Goal: Complete application form: Complete application form

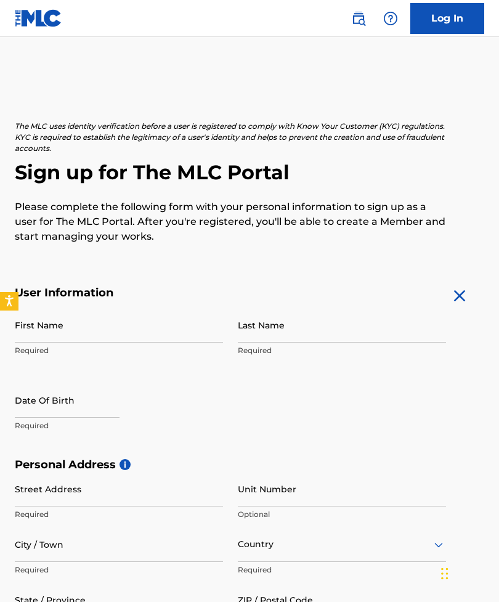
click at [112, 328] on input "First Name" at bounding box center [119, 324] width 208 height 35
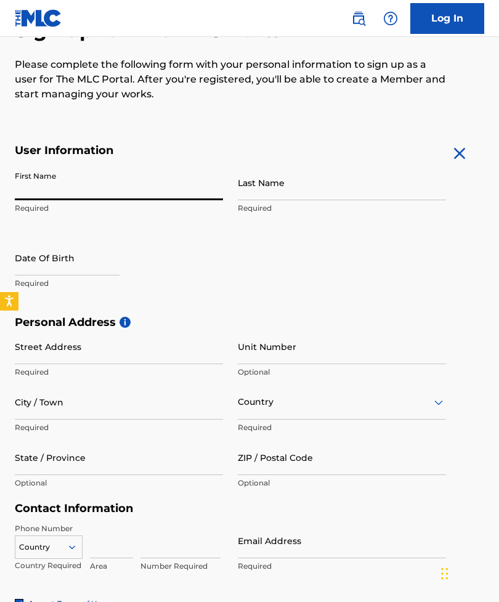
scroll to position [110, 0]
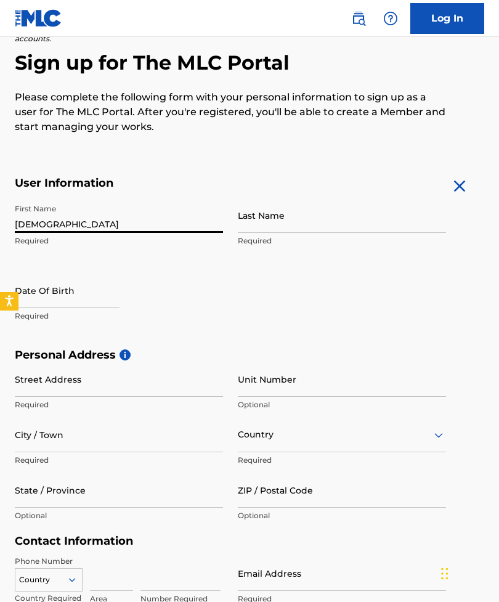
type input "[DEMOGRAPHIC_DATA]"
click at [247, 229] on input "Last Name" at bounding box center [342, 215] width 208 height 35
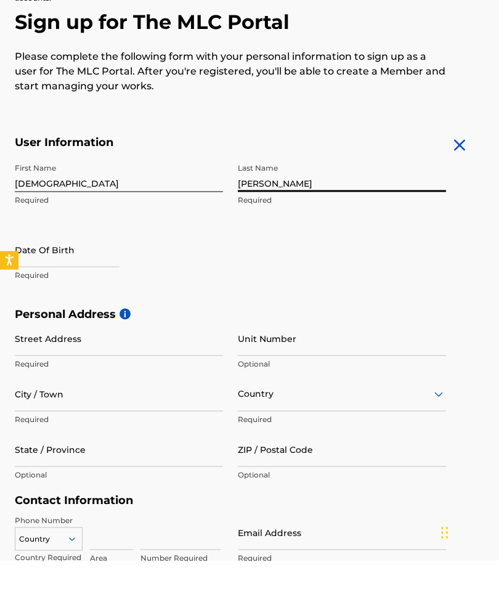
type input "[PERSON_NAME]"
click at [46, 273] on input "text" at bounding box center [67, 290] width 105 height 35
select select "8"
select select "2025"
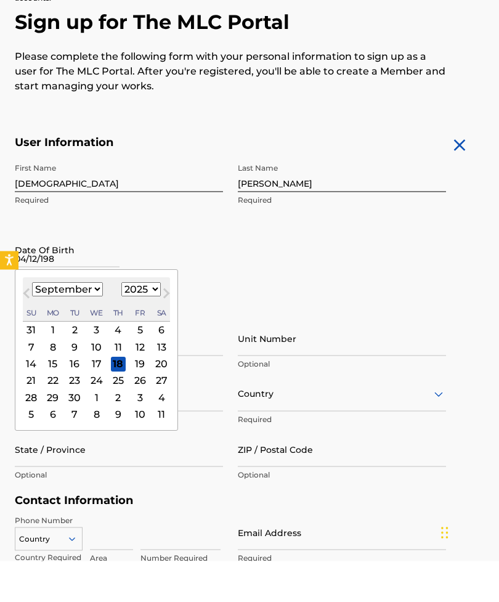
type input "[DATE]"
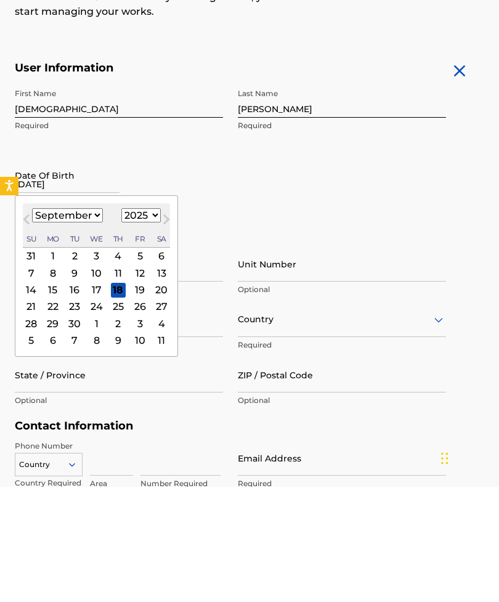
click at [425, 455] on p "Required" at bounding box center [342, 460] width 208 height 11
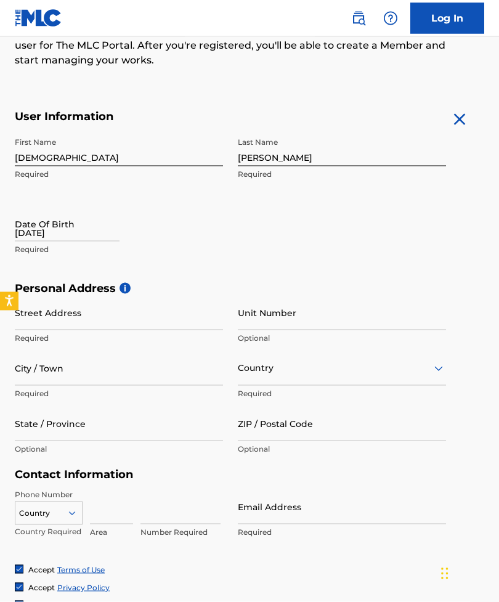
scroll to position [173, 0]
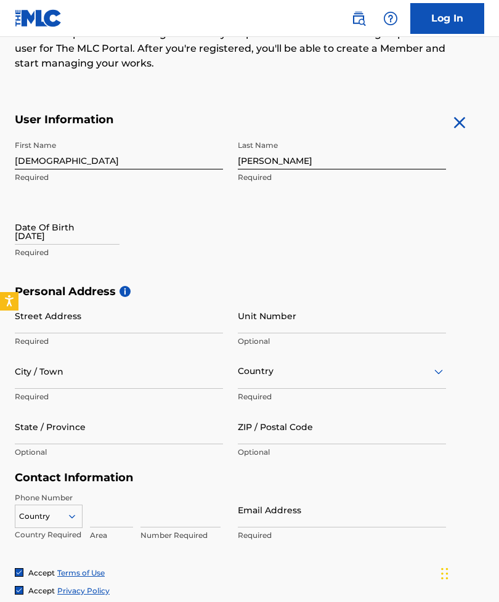
click at [33, 243] on input "[DATE]" at bounding box center [67, 226] width 105 height 35
select select "8"
select select "2025"
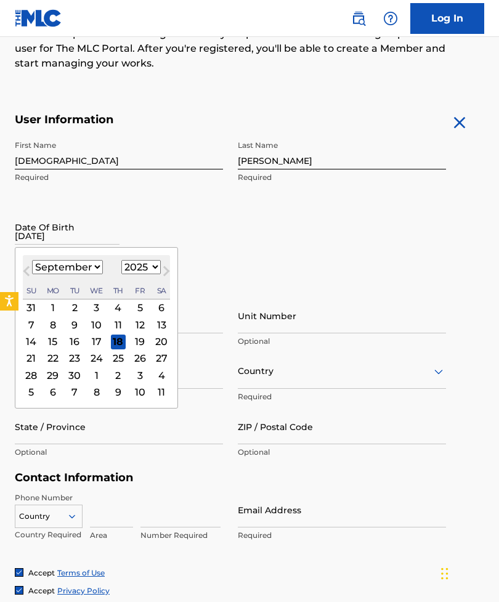
click at [55, 267] on select "January February March April May June July August September October November De…" at bounding box center [67, 267] width 71 height 14
click at [55, 269] on select "January February March April May June July August September October November De…" at bounding box center [67, 267] width 71 height 14
select select "3"
click at [144, 267] on select "1899 1900 1901 1902 1903 1904 1905 1906 1907 1908 1909 1910 1911 1912 1913 1914…" at bounding box center [140, 267] width 39 height 14
select select "1989"
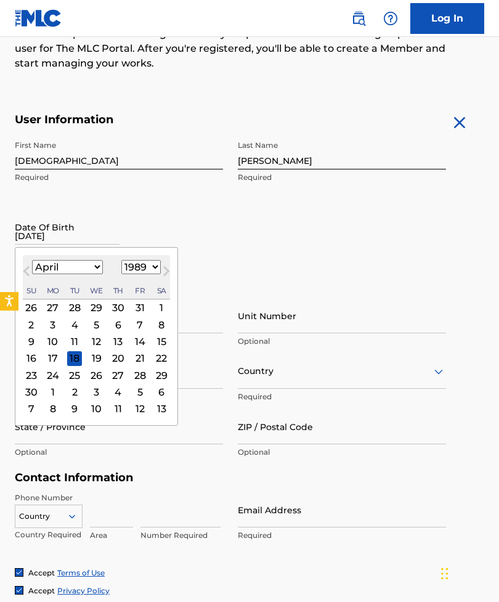
click at [99, 343] on div "12" at bounding box center [96, 341] width 15 height 15
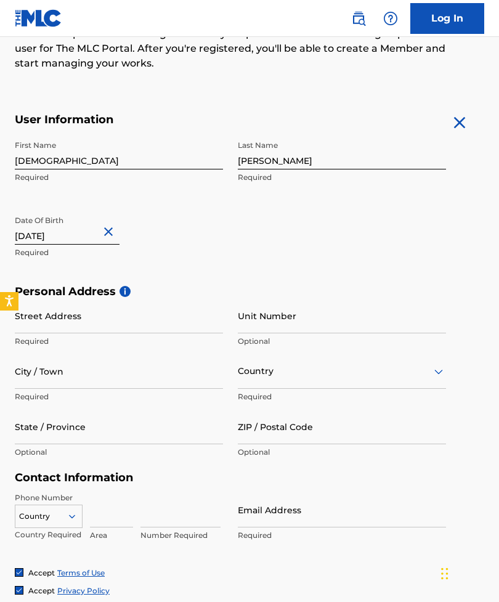
click at [44, 316] on input "Street Address" at bounding box center [119, 315] width 208 height 35
type input "[STREET_ADDRESS]"
type input "Lompoc"
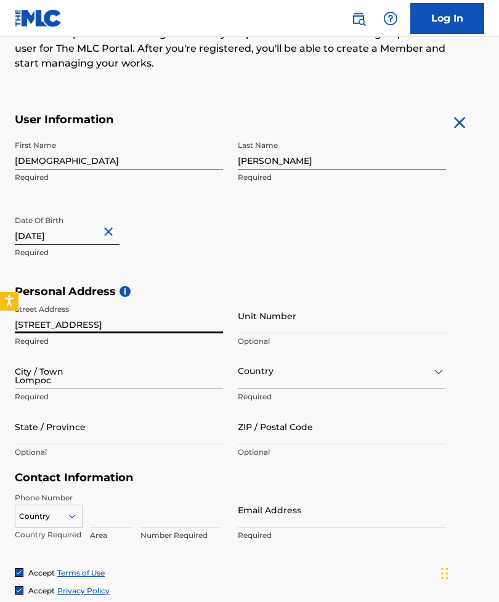
type input "[GEOGRAPHIC_DATA]"
type input "CA"
type input "93436"
type input "[GEOGRAPHIC_DATA]"
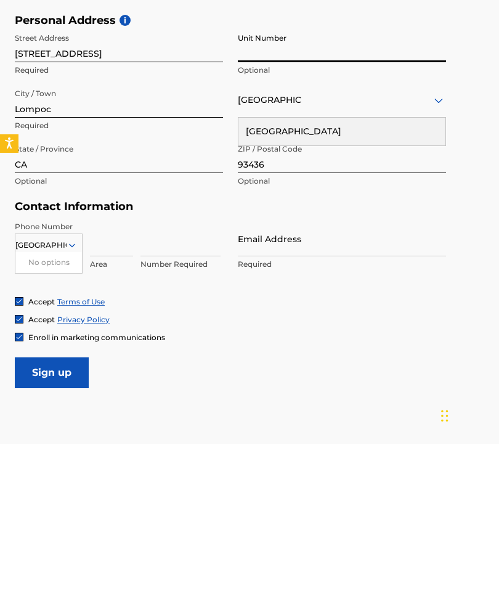
scroll to position [287, 0]
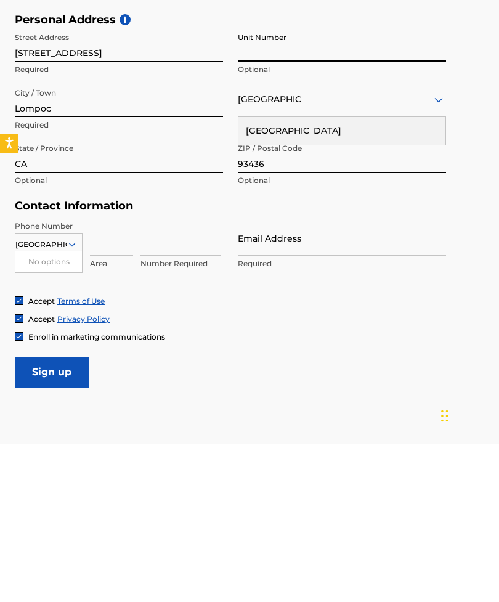
click at [105, 378] on input at bounding box center [111, 395] width 43 height 35
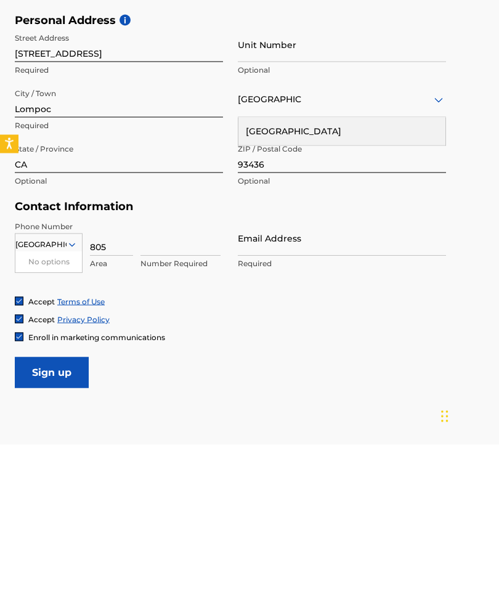
type input "805"
click at [158, 378] on input at bounding box center [180, 395] width 80 height 35
type input "7174298"
click at [360, 378] on input "Email Address" at bounding box center [342, 395] width 208 height 35
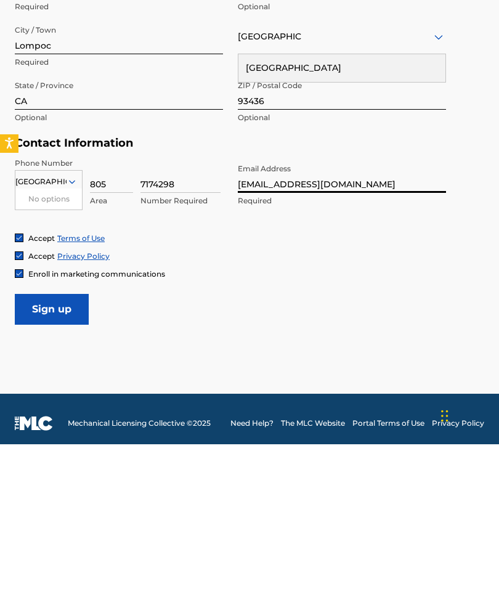
scroll to position [351, 0]
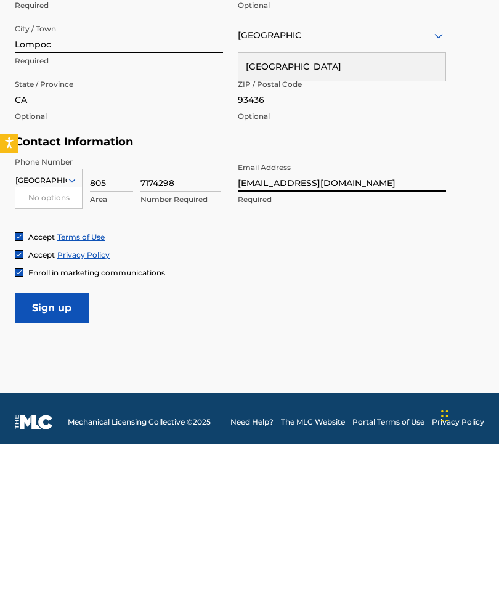
type input "[EMAIL_ADDRESS][DOMAIN_NAME]"
click at [50, 450] on input "Sign up" at bounding box center [52, 465] width 74 height 31
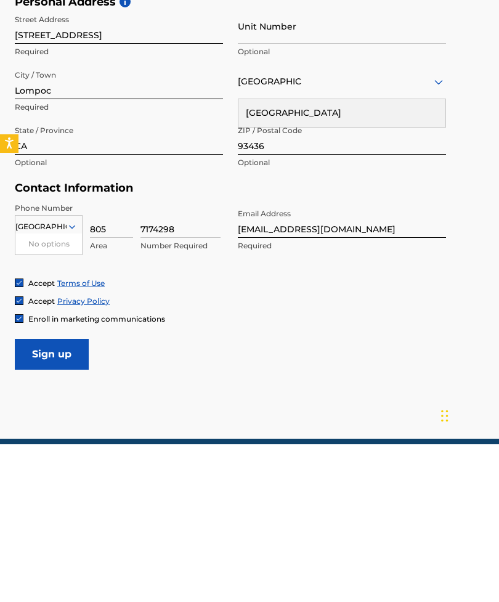
scroll to position [357, 0]
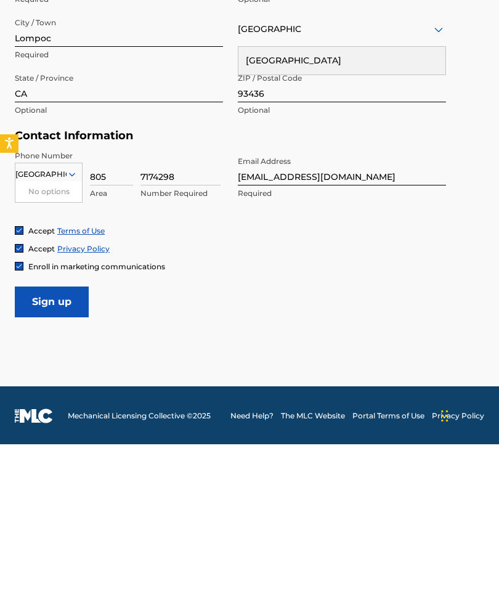
click at [49, 444] on input "Sign up" at bounding box center [52, 459] width 74 height 31
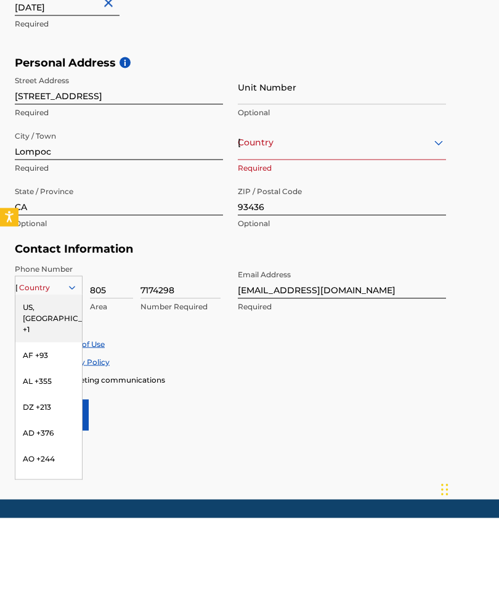
click at [32, 378] on div "US, [GEOGRAPHIC_DATA] +1" at bounding box center [48, 402] width 67 height 48
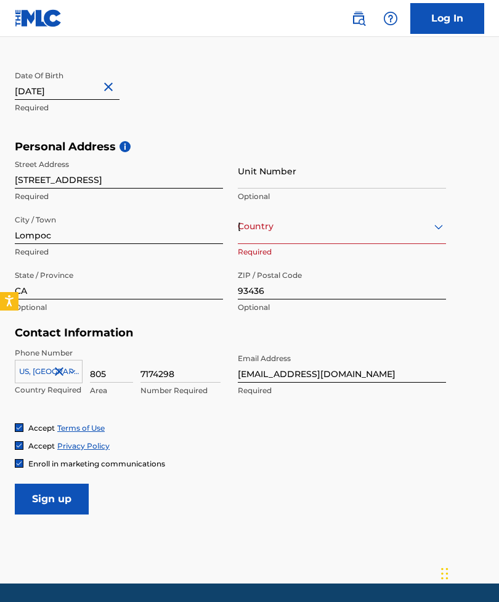
click at [43, 498] on input "Sign up" at bounding box center [52, 499] width 74 height 31
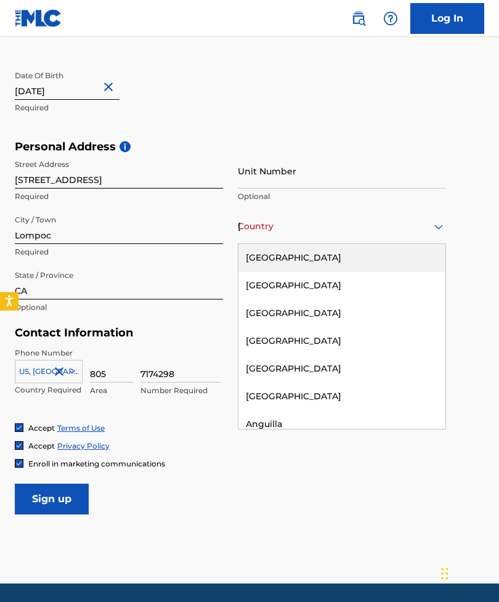
click at [384, 261] on div "[GEOGRAPHIC_DATA]" at bounding box center [341, 258] width 207 height 28
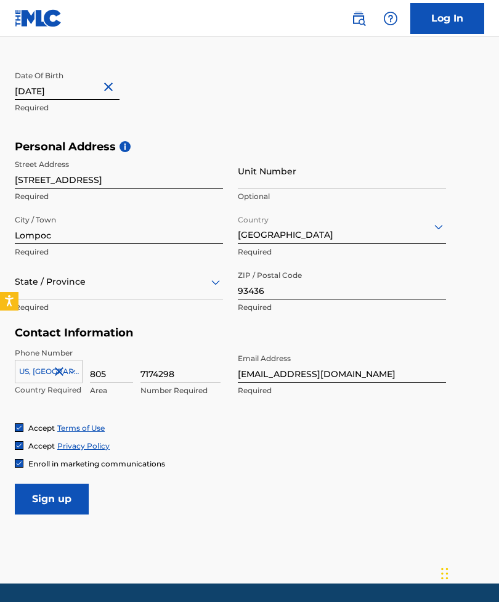
click at [44, 496] on input "Sign up" at bounding box center [52, 499] width 74 height 31
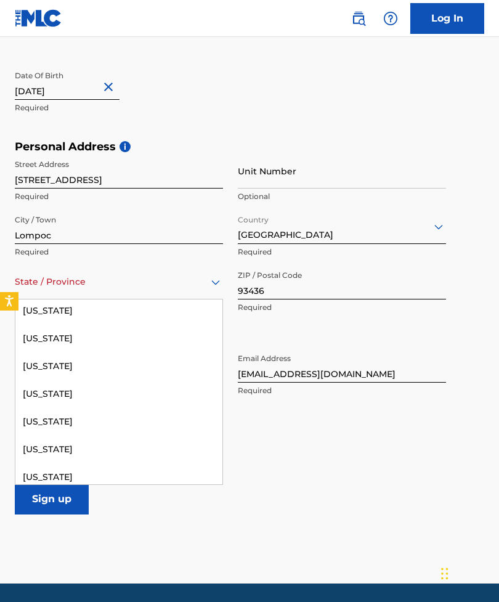
scroll to position [86, 0]
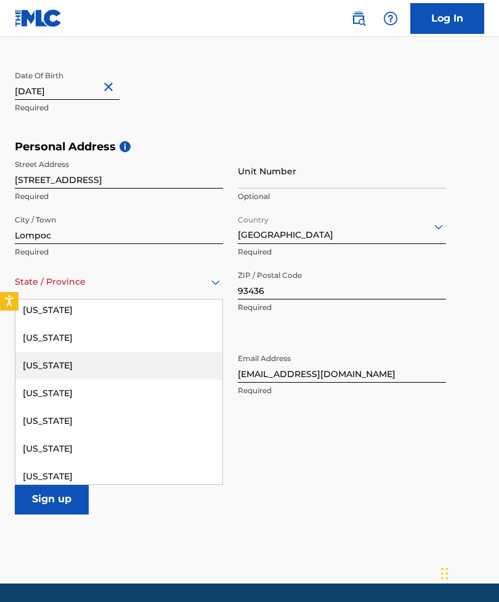
click at [39, 365] on div "[US_STATE]" at bounding box center [118, 366] width 207 height 28
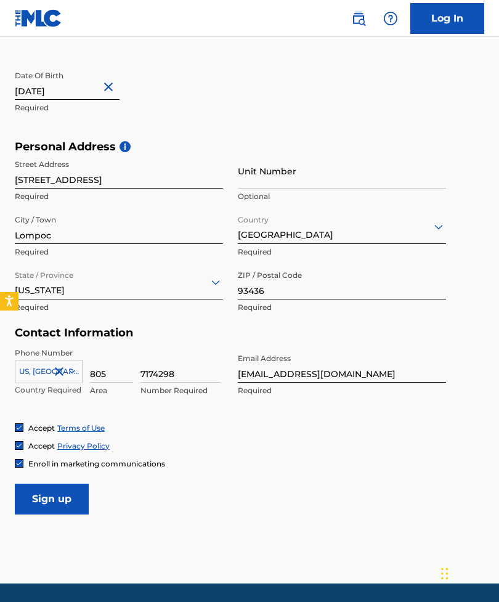
click at [41, 495] on input "Sign up" at bounding box center [52, 499] width 74 height 31
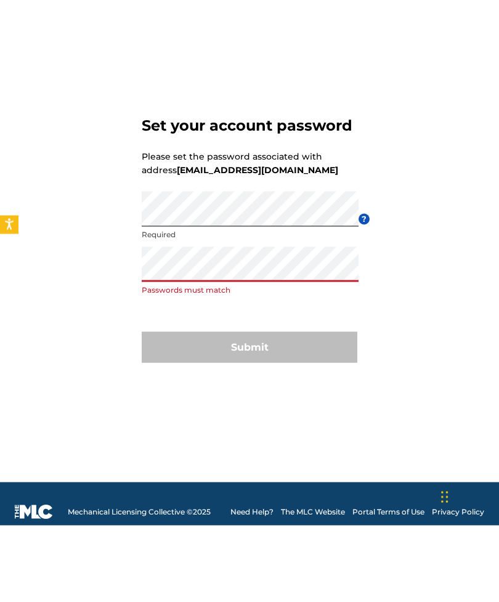
click at [404, 374] on div "Set your account password Please set the password associated with address tmite…" at bounding box center [249, 313] width 499 height 491
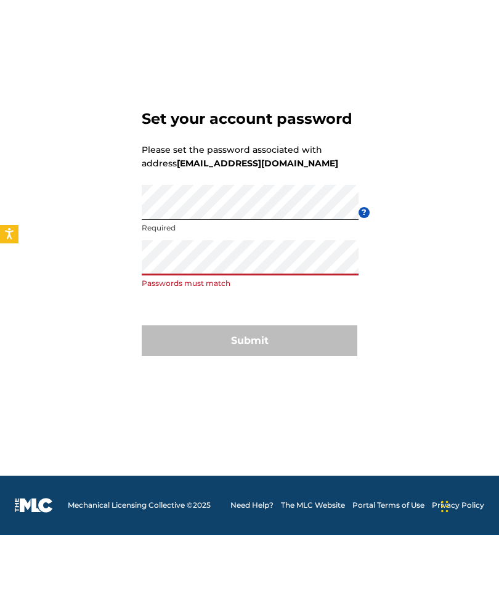
click at [437, 368] on div "Set your account password Please set the password associated with address tmite…" at bounding box center [249, 297] width 499 height 491
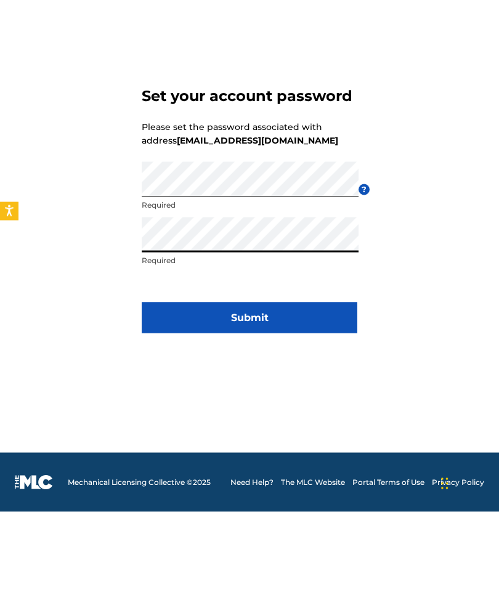
click at [322, 392] on button "Submit" at bounding box center [250, 407] width 216 height 31
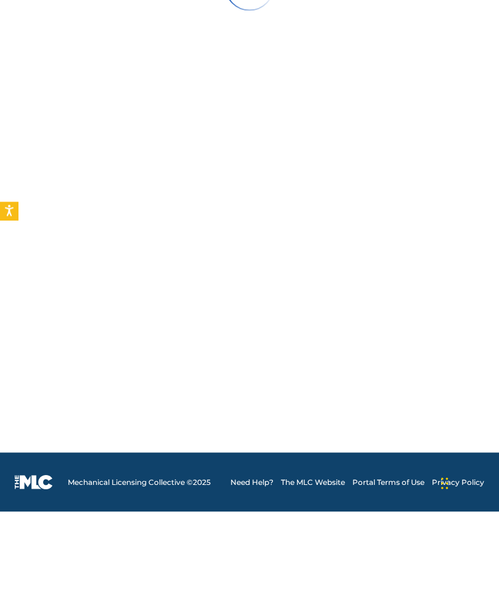
scroll to position [0, 0]
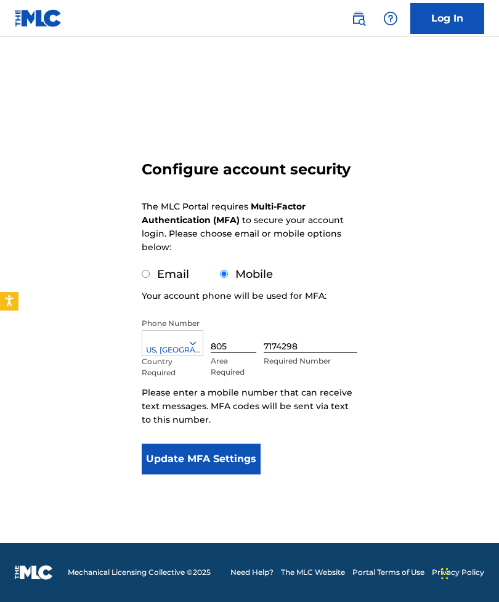
click at [240, 455] on button "Update MFA Settings" at bounding box center [201, 458] width 119 height 31
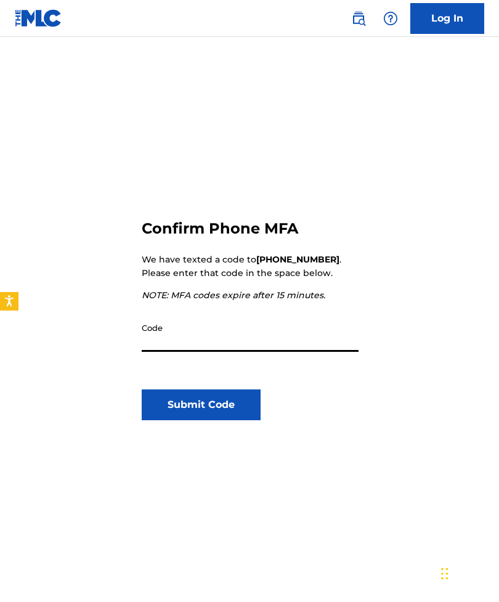
click at [251, 341] on input "Code" at bounding box center [250, 334] width 217 height 35
type input "308113"
click at [226, 407] on button "Submit Code" at bounding box center [201, 404] width 119 height 31
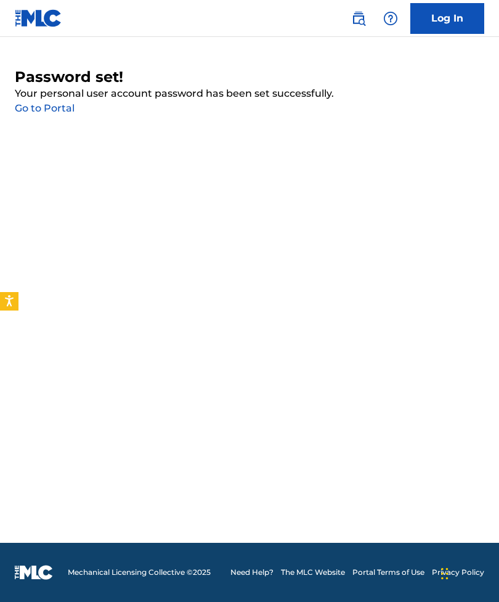
click at [438, 18] on link "Log In" at bounding box center [447, 18] width 74 height 31
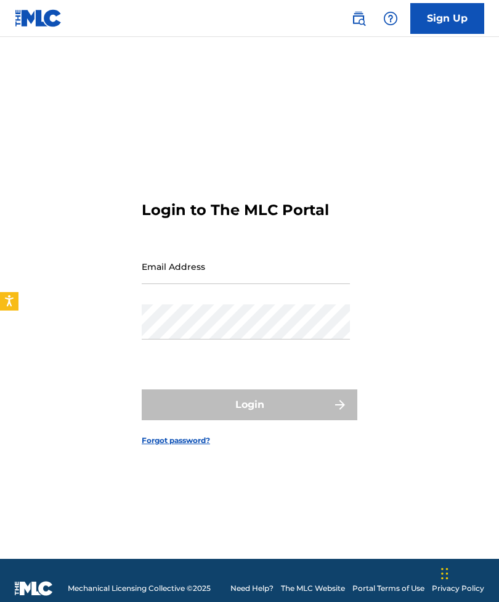
click at [153, 284] on input "Email Address" at bounding box center [246, 266] width 208 height 35
type input "[EMAIL_ADDRESS][DOMAIN_NAME]"
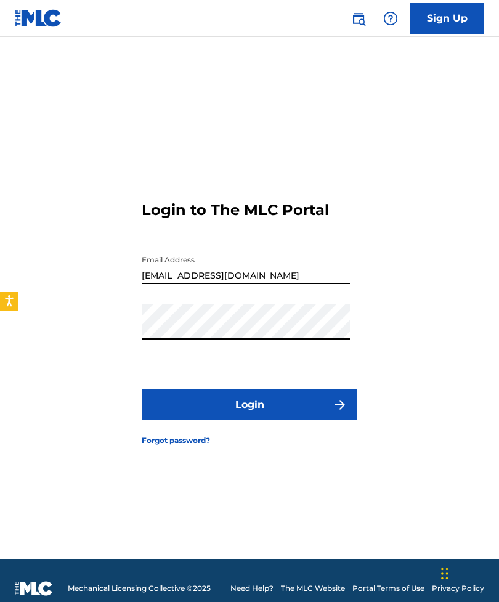
click at [333, 412] on img "submit" at bounding box center [340, 404] width 15 height 15
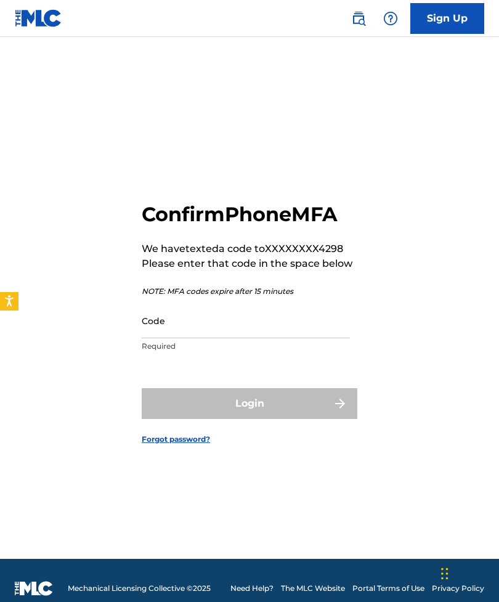
click at [257, 338] on input "Code" at bounding box center [246, 320] width 208 height 35
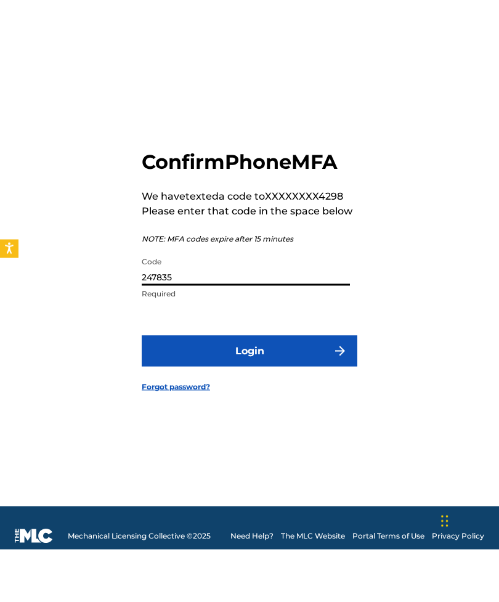
type input "247835"
click at [284, 388] on button "Login" at bounding box center [250, 403] width 216 height 31
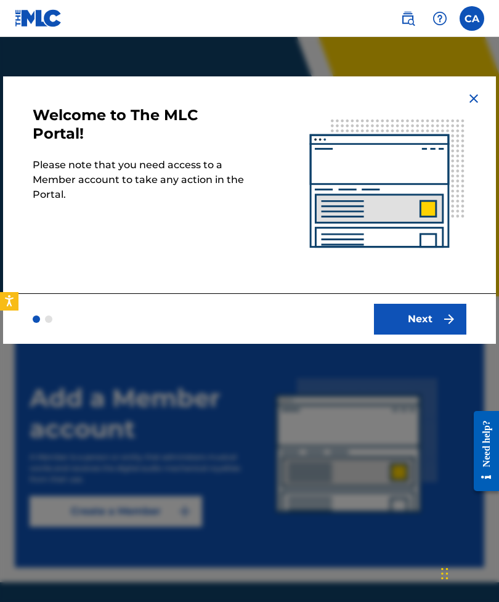
click at [412, 318] on button "Next" at bounding box center [420, 319] width 92 height 31
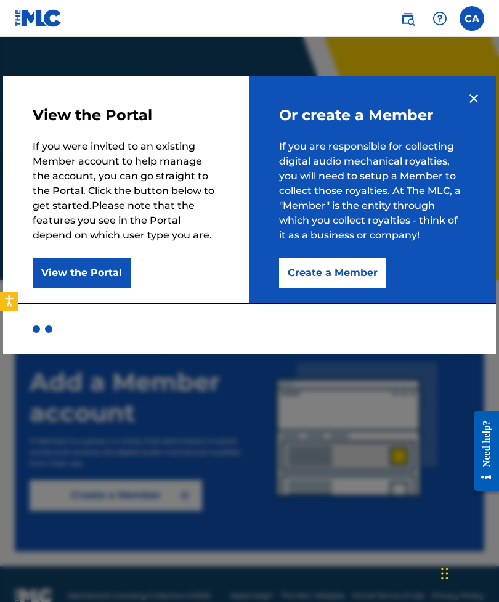
scroll to position [32, 0]
click at [345, 266] on button "Create a Member" at bounding box center [332, 272] width 107 height 31
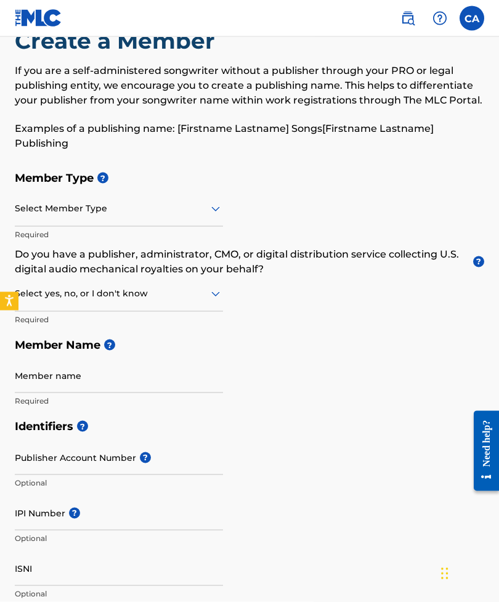
scroll to position [41, 0]
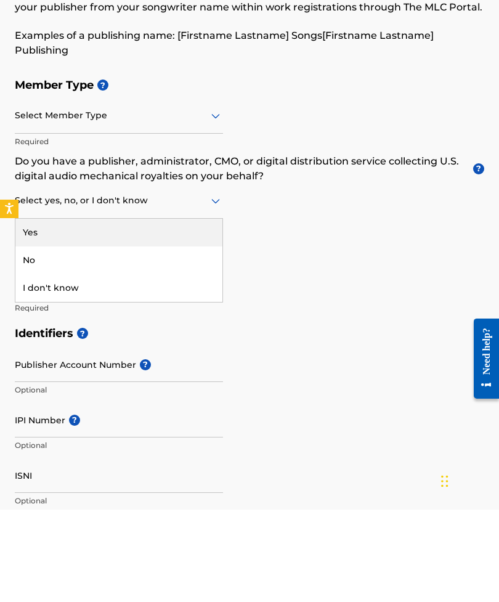
click at [67, 311] on div "Yes" at bounding box center [118, 325] width 207 height 28
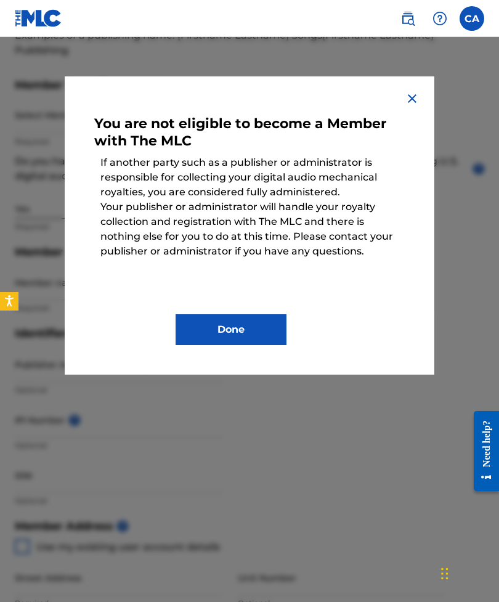
click at [256, 333] on button "Done" at bounding box center [231, 329] width 111 height 31
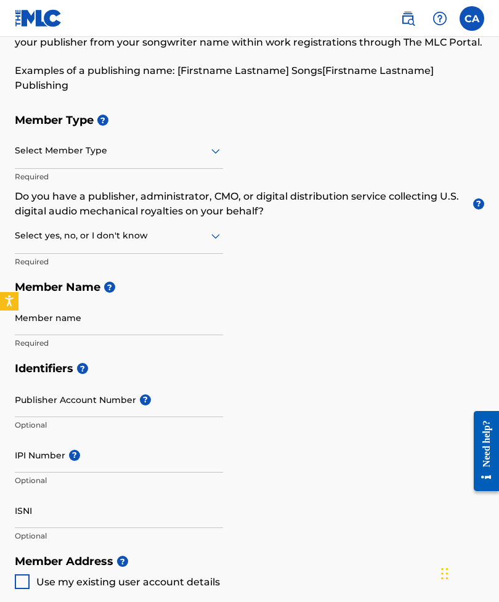
scroll to position [98, 0]
click at [368, 317] on div "Member Type ? Select Member Type Required Do you have a publisher, administrato…" at bounding box center [249, 232] width 469 height 248
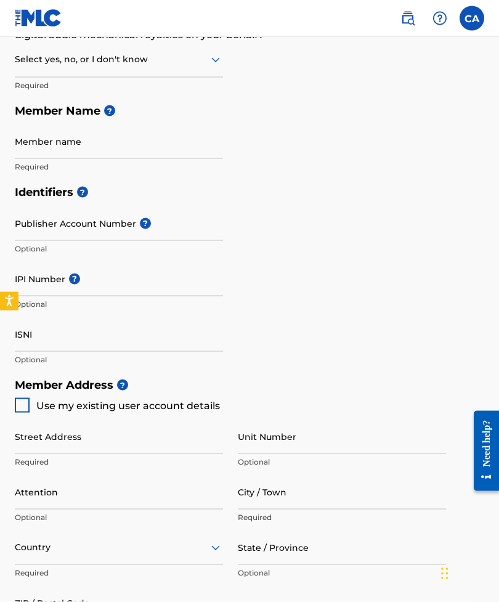
scroll to position [275, 0]
click at [140, 225] on span "?" at bounding box center [145, 222] width 11 height 11
click at [139, 225] on input "Publisher Account Number ?" at bounding box center [119, 222] width 208 height 35
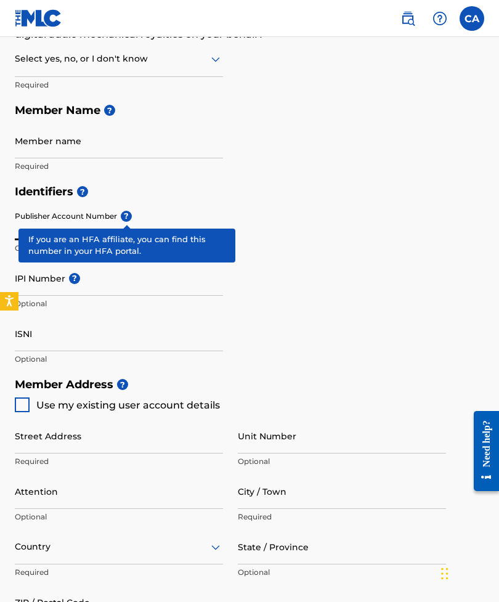
click at [128, 217] on span "?" at bounding box center [126, 216] width 11 height 11
click at [128, 217] on input "Publisher Account Number ?" at bounding box center [119, 222] width 208 height 35
click at [127, 217] on span "?" at bounding box center [126, 216] width 11 height 11
click at [127, 217] on input "Publisher Account Number ?" at bounding box center [119, 222] width 208 height 35
click at [291, 203] on h5 "Identifiers ?" at bounding box center [249, 192] width 469 height 26
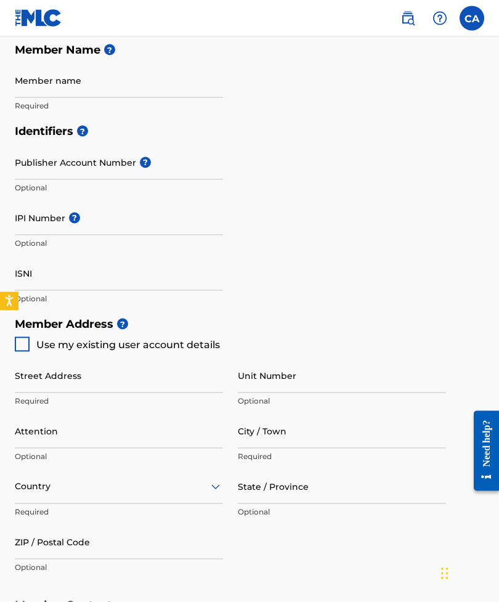
scroll to position [336, 0]
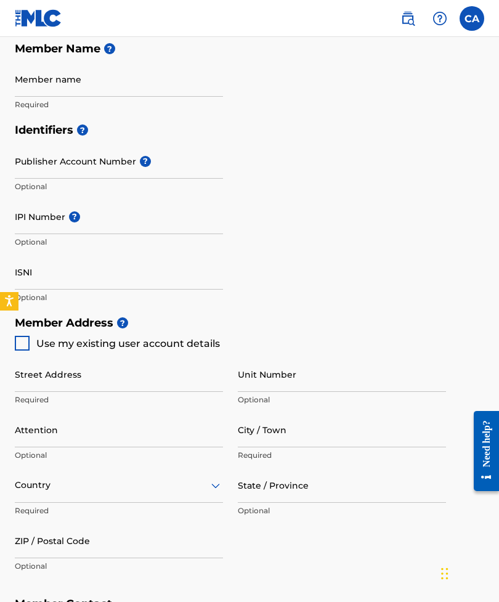
click at [78, 219] on span "?" at bounding box center [74, 216] width 11 height 11
click at [78, 219] on input "IPI Number ?" at bounding box center [119, 216] width 208 height 35
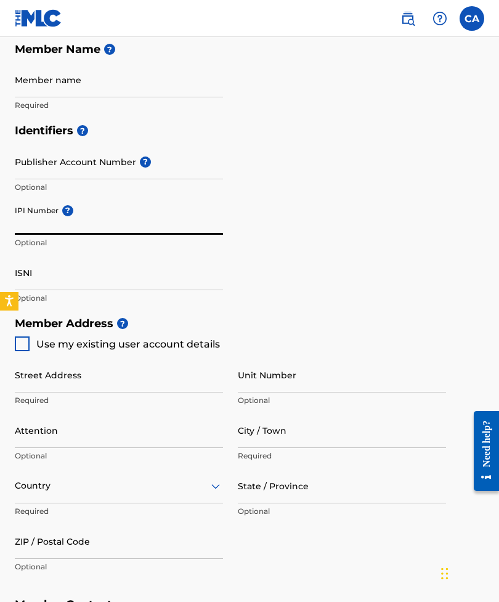
click at [377, 216] on div "Identifiers ? Publisher Account Number ? Optional IPI Number ? Optional ISNI Op…" at bounding box center [249, 214] width 469 height 193
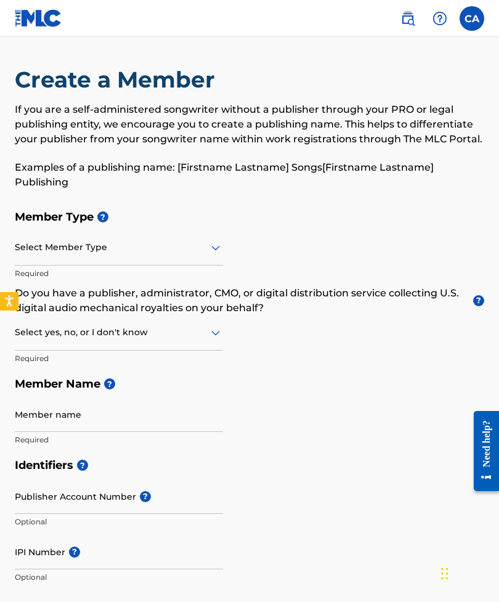
scroll to position [22, 0]
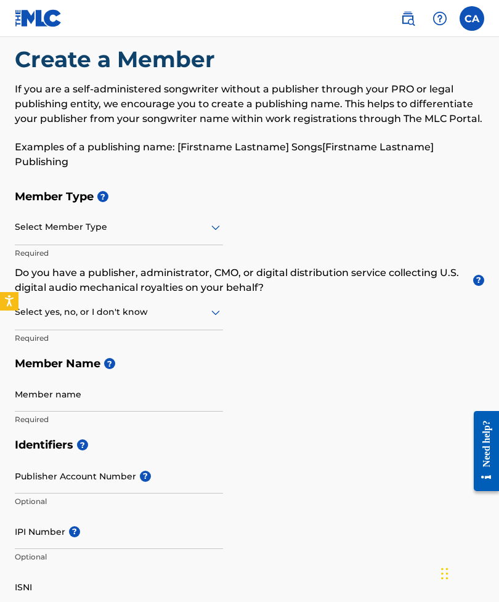
click at [466, 16] on label at bounding box center [471, 18] width 25 height 25
click at [472, 18] on input "CA Christian Alonzo Jr tmitejbt@gmail.com Notification Preferences Profile Log …" at bounding box center [472, 18] width 0 height 0
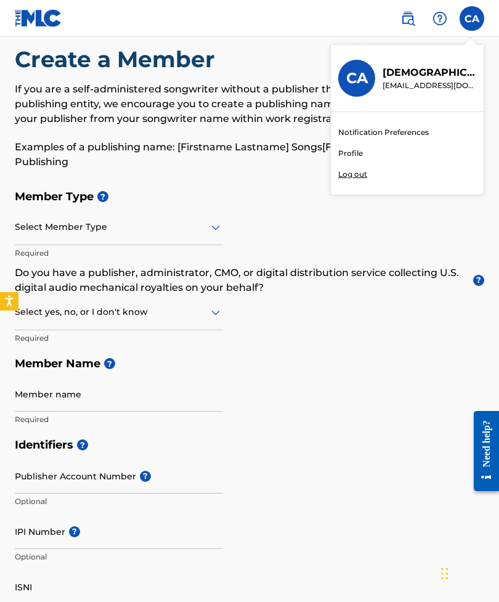
click at [395, 256] on div "Member Type ? Select Member Type Required Do you have a publisher, administrato…" at bounding box center [249, 308] width 469 height 248
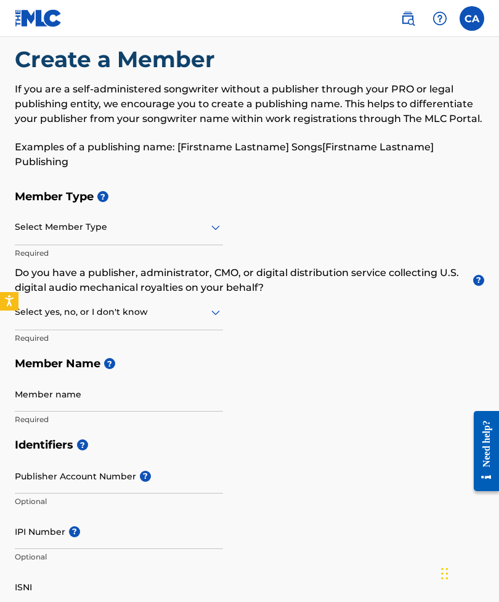
click at [437, 14] on img at bounding box center [439, 18] width 15 height 15
click at [394, 229] on div "Member Type ? Select Member Type Required Do you have a publisher, administrato…" at bounding box center [249, 308] width 469 height 248
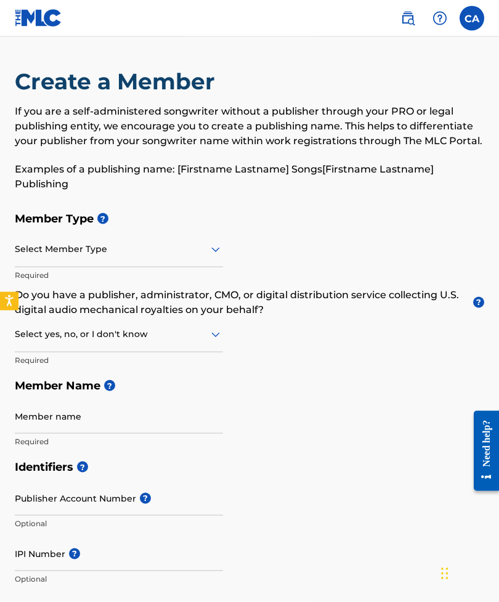
scroll to position [0, 0]
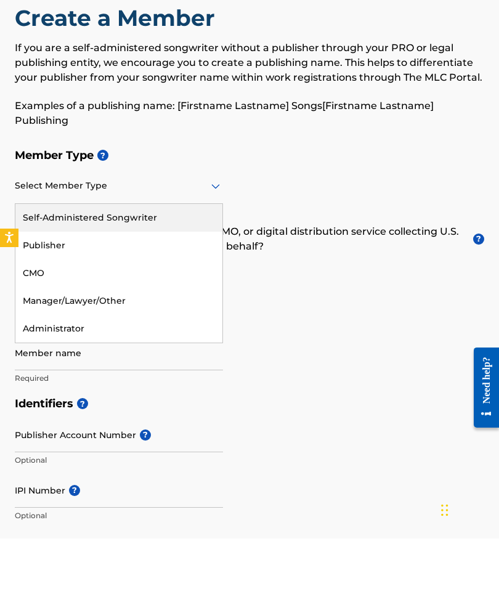
click at [64, 295] on div "Publisher" at bounding box center [118, 309] width 207 height 28
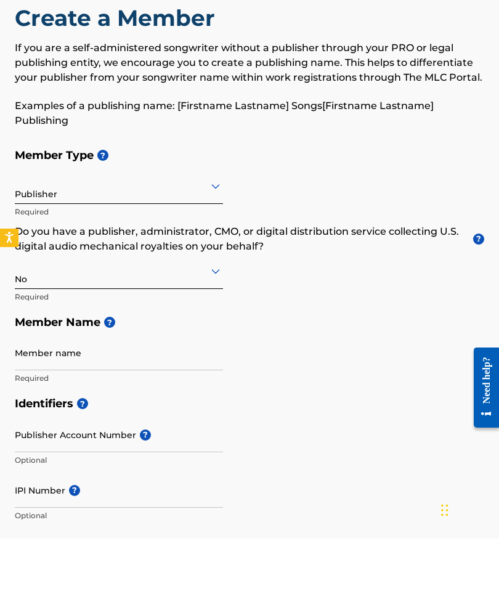
scroll to position [63, 0]
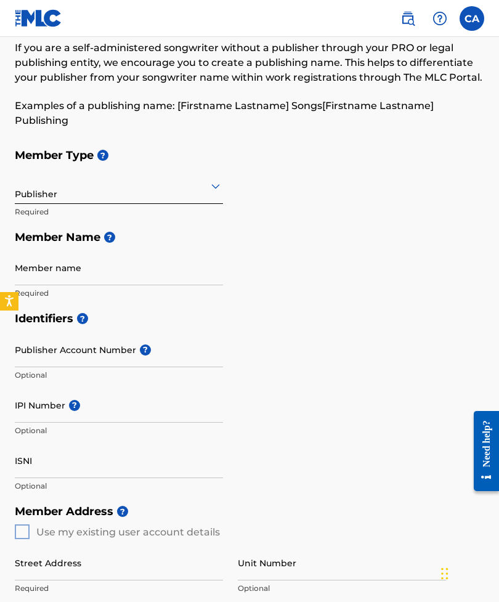
click at [102, 274] on input "Member name" at bounding box center [119, 267] width 208 height 35
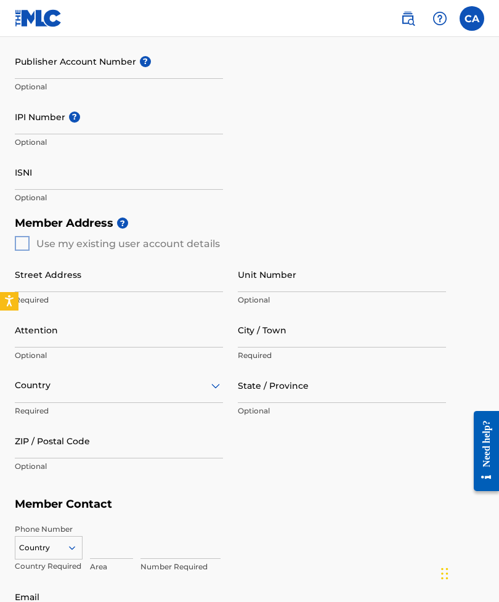
scroll to position [107, 0]
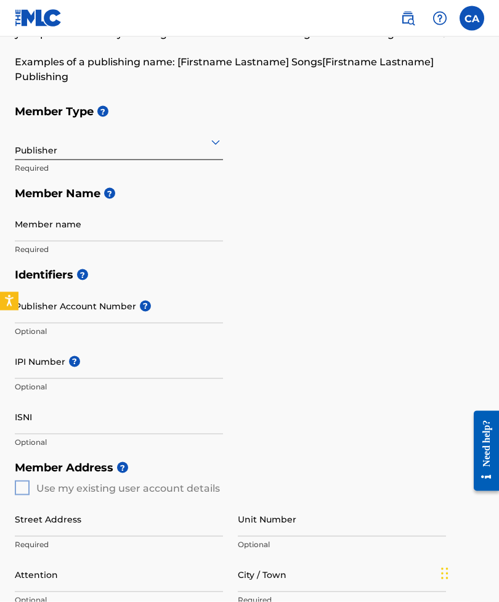
click at [415, 359] on div "Identifiers ? Publisher Account Number ? Optional IPI Number ? Optional ISNI Op…" at bounding box center [249, 358] width 469 height 193
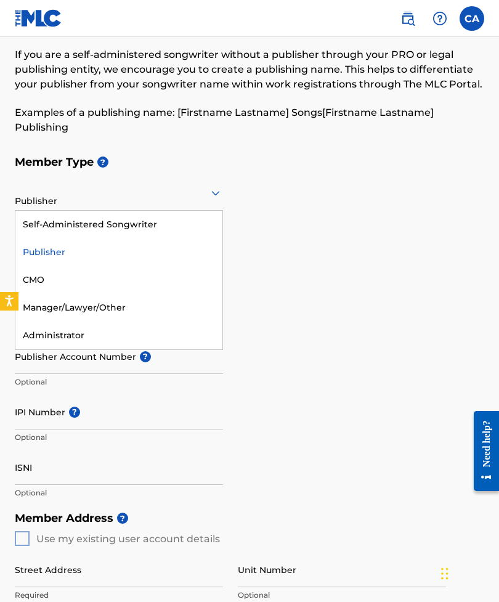
scroll to position [0, 0]
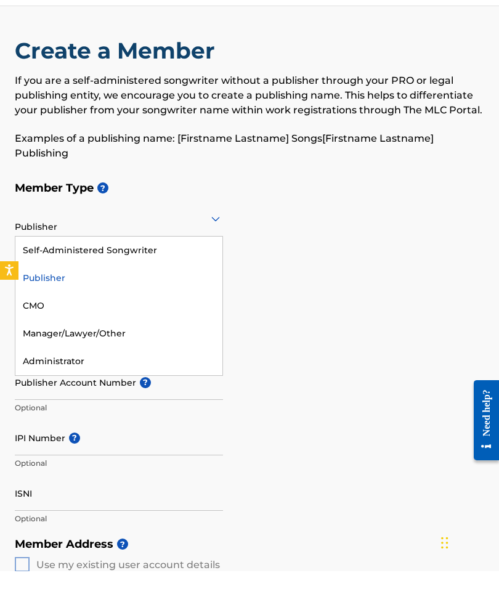
click at [63, 295] on div "Publisher" at bounding box center [118, 309] width 207 height 28
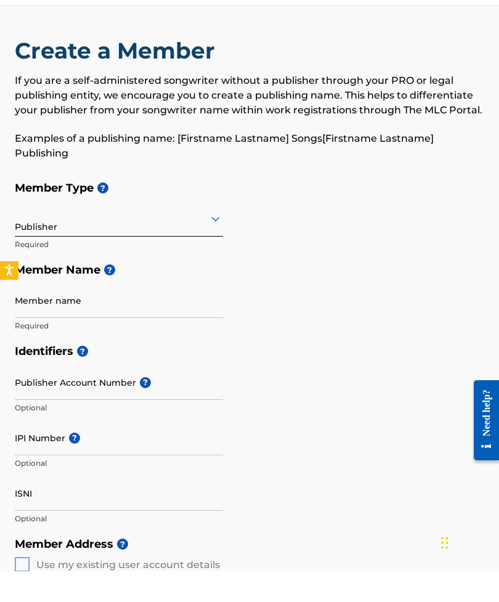
scroll to position [31, 0]
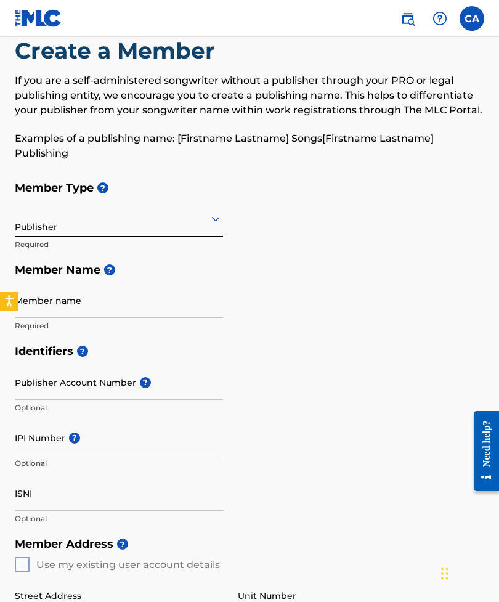
click at [81, 306] on input "Member name" at bounding box center [119, 300] width 208 height 35
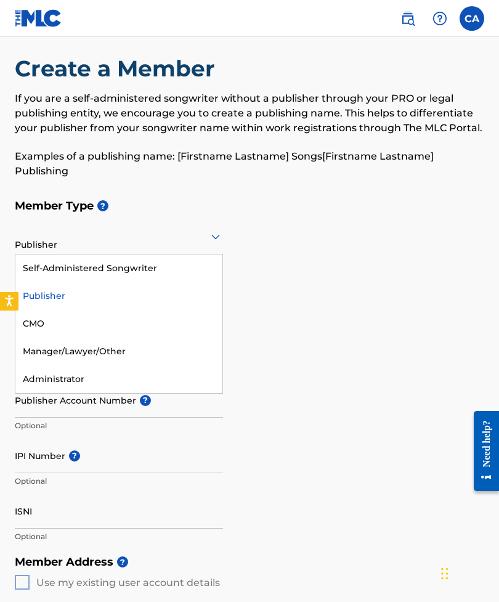
scroll to position [0, 0]
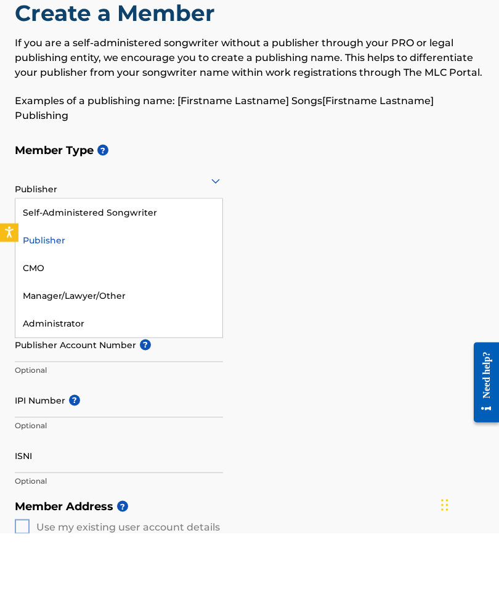
click at [116, 267] on div "Self-Administered Songwriter" at bounding box center [118, 281] width 207 height 28
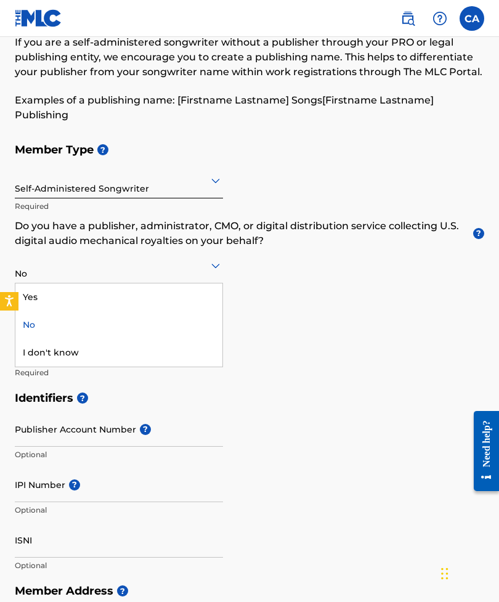
scroll to position [68, 0]
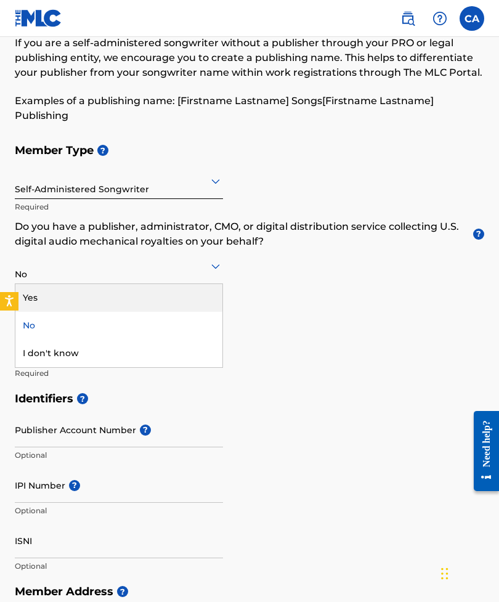
click at [71, 291] on div "Yes" at bounding box center [118, 298] width 207 height 28
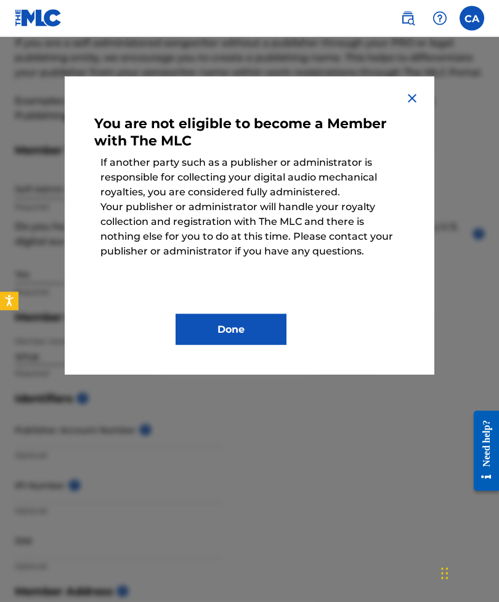
click at [415, 98] on img at bounding box center [412, 98] width 15 height 15
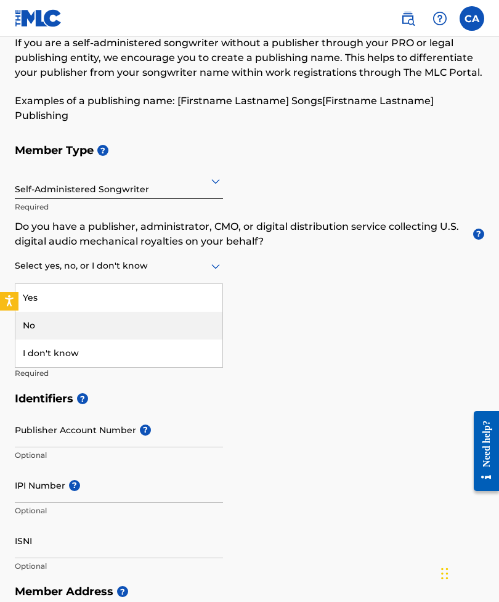
click at [44, 323] on div "No" at bounding box center [118, 326] width 207 height 28
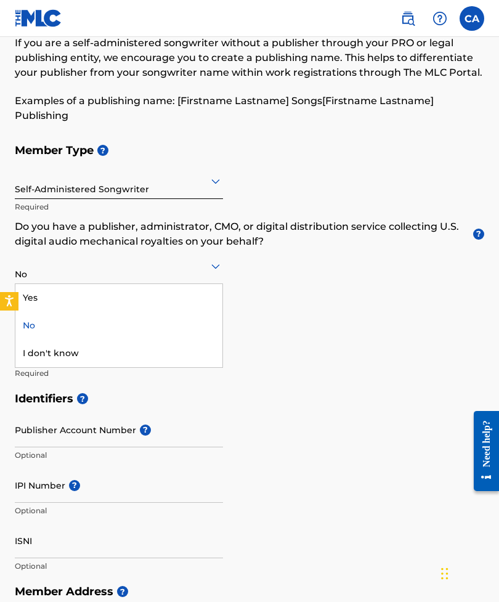
click at [73, 353] on div "I don't know" at bounding box center [118, 353] width 207 height 28
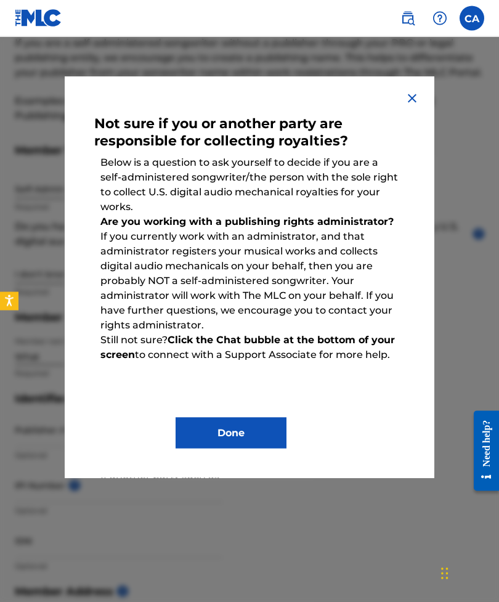
click at [415, 97] on img at bounding box center [412, 98] width 15 height 15
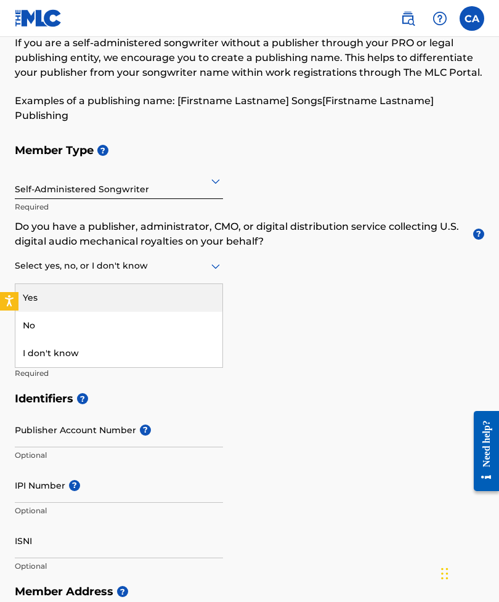
click at [58, 317] on div "No" at bounding box center [118, 326] width 207 height 28
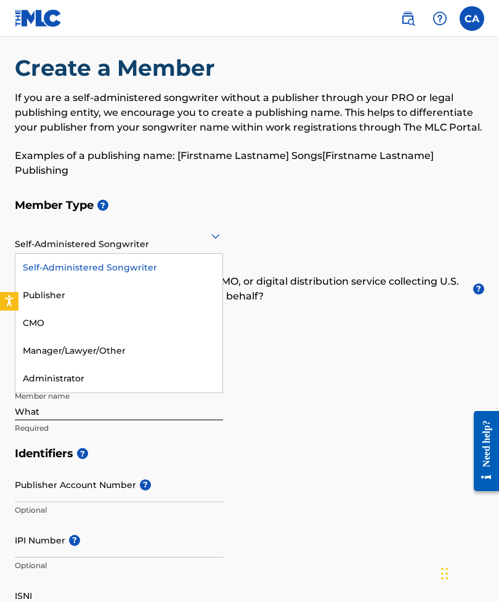
scroll to position [13, 0]
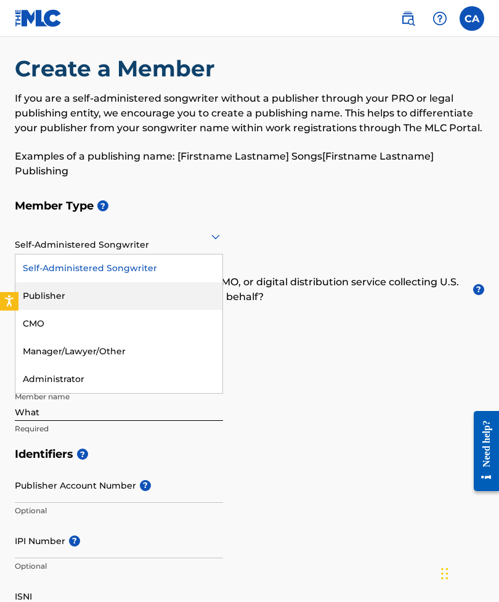
click at [97, 294] on div "Publisher" at bounding box center [118, 296] width 207 height 28
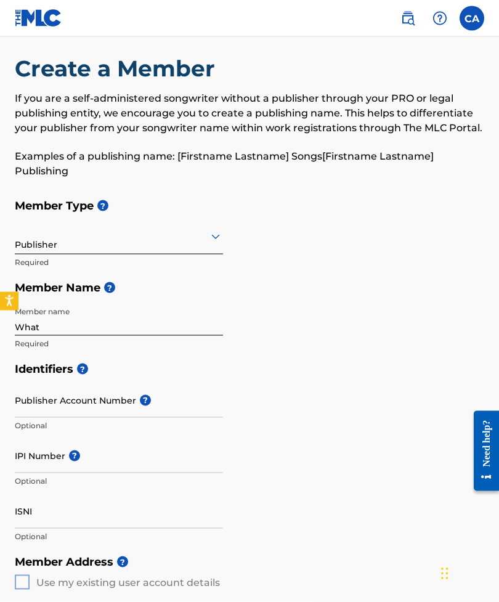
click at [94, 323] on input "What" at bounding box center [119, 318] width 208 height 35
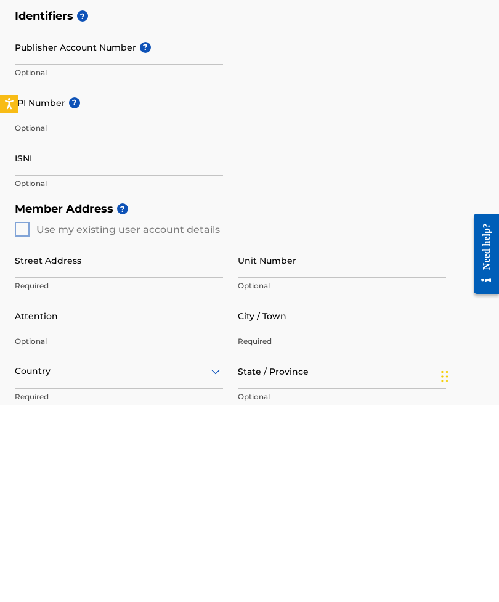
scroll to position [170, 0]
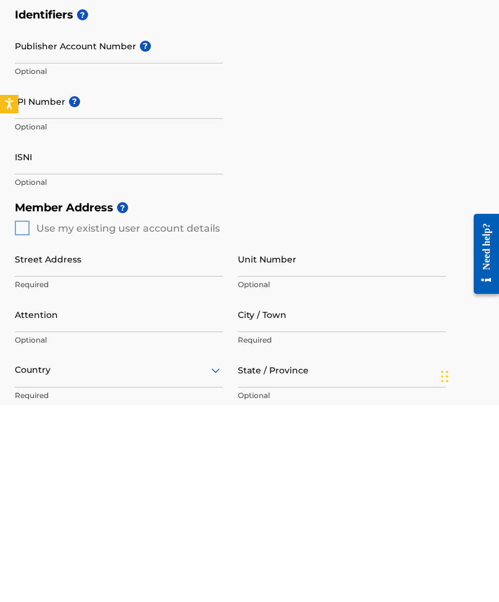
type input "Whatyouknownfor Music"
click at [22, 392] on div "Member Address ? Use my existing user account details Street Address Required U…" at bounding box center [249, 532] width 469 height 281
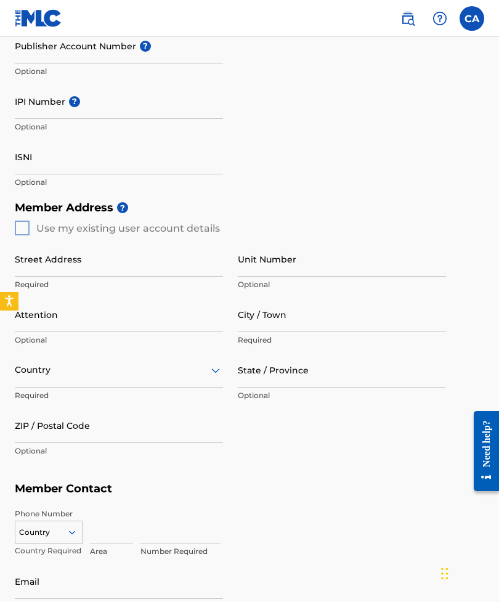
click at [27, 228] on div "Member Address ? Use my existing user account details Street Address Required U…" at bounding box center [249, 335] width 469 height 281
click at [68, 262] on input "Street Address" at bounding box center [119, 258] width 208 height 35
type input "520 North 1st street"
click at [308, 310] on input "City / Town" at bounding box center [342, 314] width 208 height 35
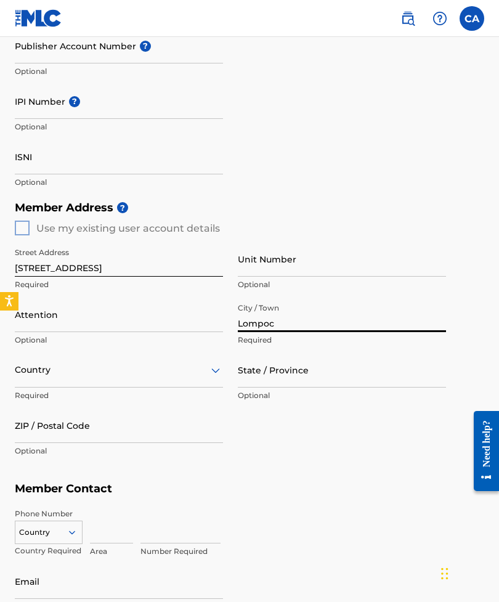
type input "Lompoc"
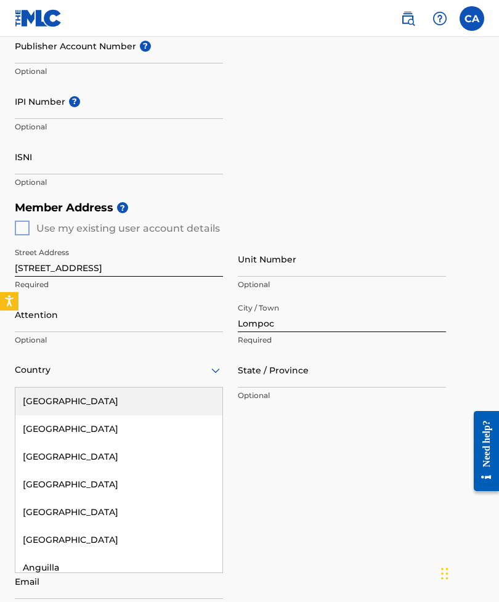
click at [106, 391] on div "[GEOGRAPHIC_DATA]" at bounding box center [118, 401] width 207 height 28
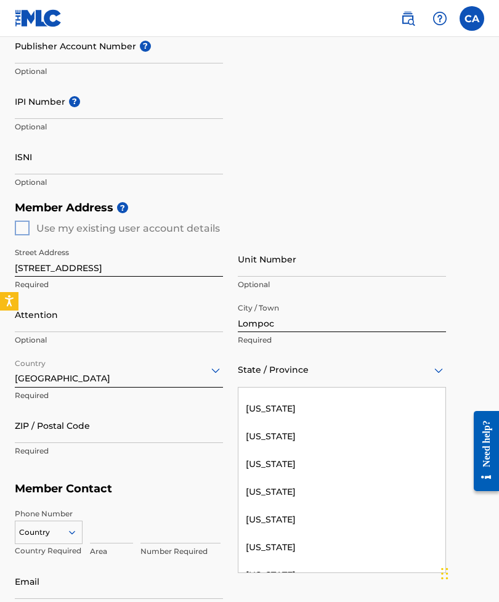
scroll to position [130, 0]
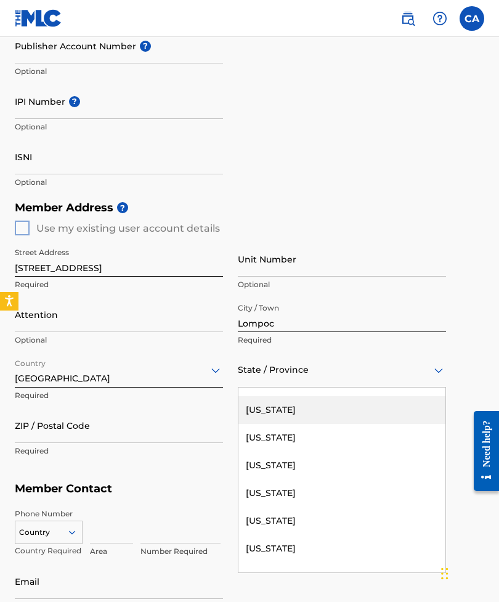
click at [326, 410] on div "[US_STATE]" at bounding box center [341, 410] width 207 height 28
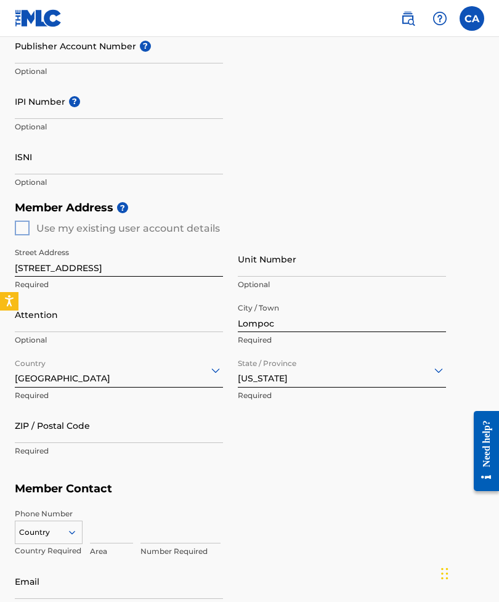
click at [80, 429] on input "ZIP / Postal Code" at bounding box center [119, 425] width 208 height 35
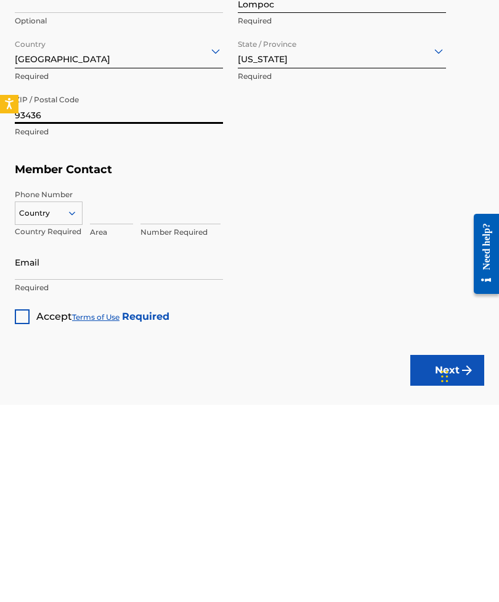
scroll to position [490, 0]
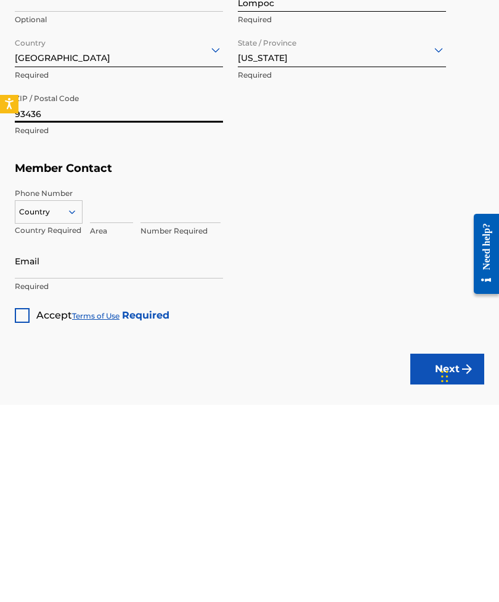
type input "93436"
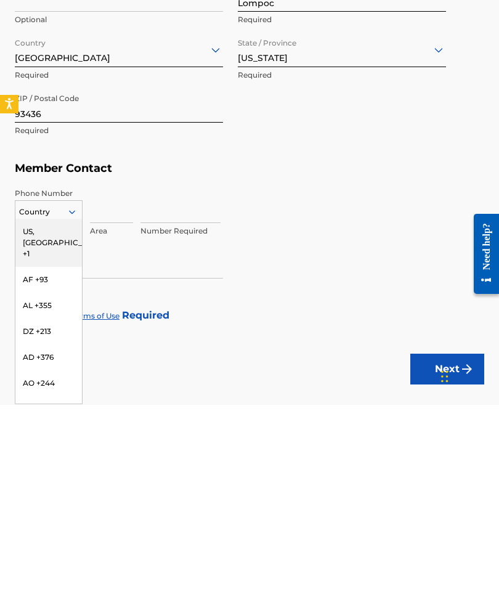
click at [41, 416] on div "US, [GEOGRAPHIC_DATA] +1" at bounding box center [48, 440] width 67 height 48
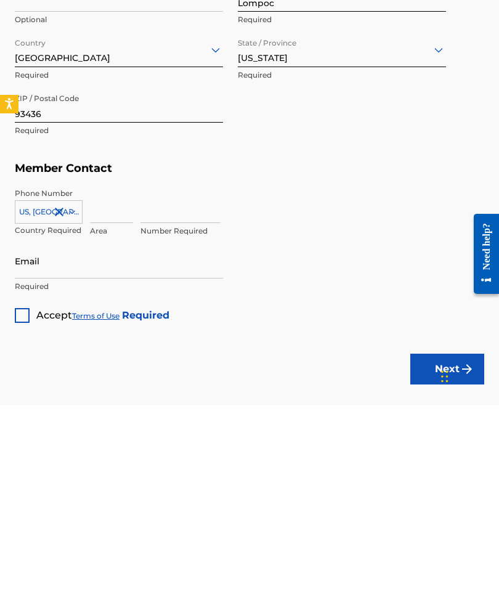
scroll to position [558, 0]
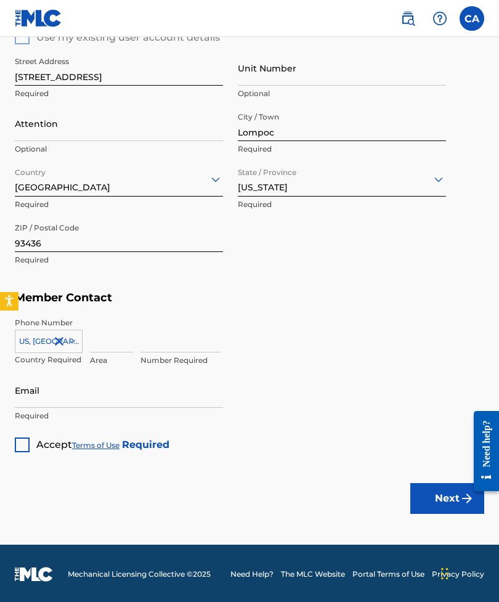
click at [99, 341] on input at bounding box center [111, 334] width 43 height 35
type input "805"
click at [188, 330] on input at bounding box center [180, 334] width 80 height 35
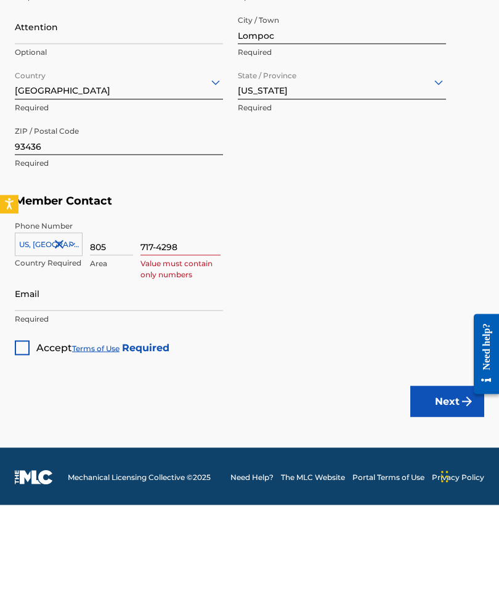
type input "717-4298"
click at [83, 373] on input "Email" at bounding box center [119, 390] width 208 height 35
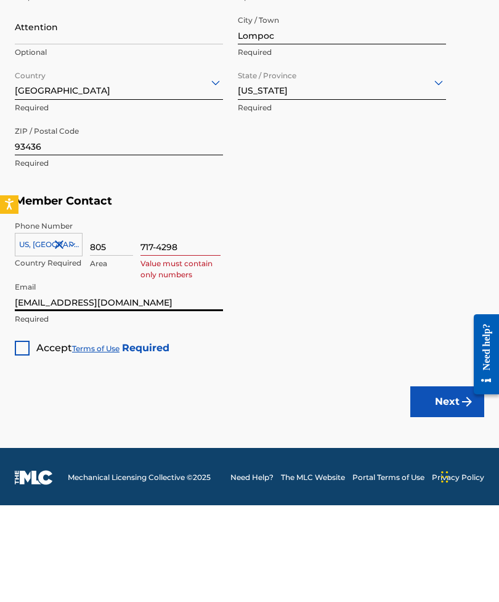
type input "[EMAIL_ADDRESS][DOMAIN_NAME]"
click at [24, 437] on div at bounding box center [22, 444] width 15 height 15
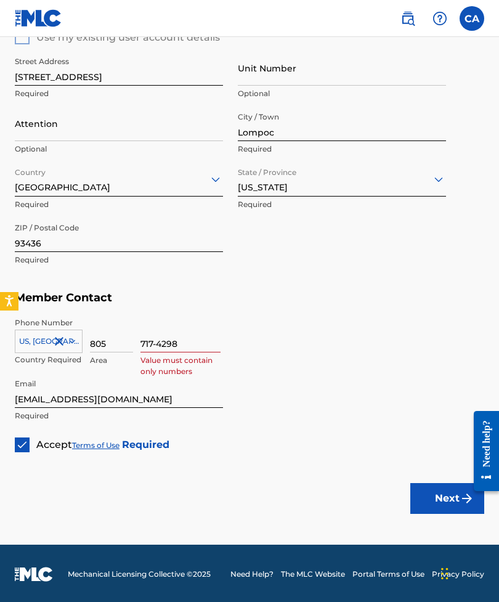
click at [435, 498] on button "Next" at bounding box center [447, 498] width 74 height 31
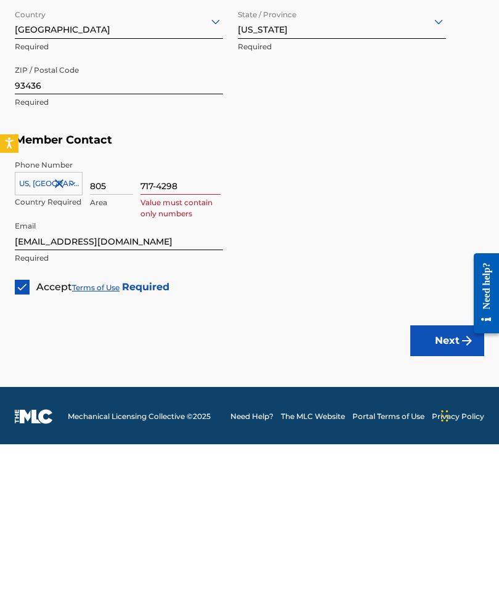
click at [434, 483] on button "Next" at bounding box center [447, 498] width 74 height 31
type input "7"
click at [121, 317] on input "805" at bounding box center [111, 334] width 43 height 35
click at [187, 317] on input at bounding box center [180, 334] width 80 height 35
click at [438, 483] on button "Next" at bounding box center [447, 498] width 74 height 31
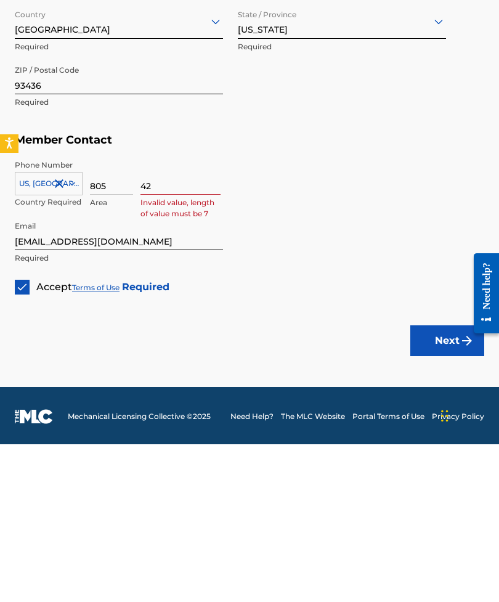
type input "4"
type input "7174298"
click at [432, 483] on button "Next" at bounding box center [447, 498] width 74 height 31
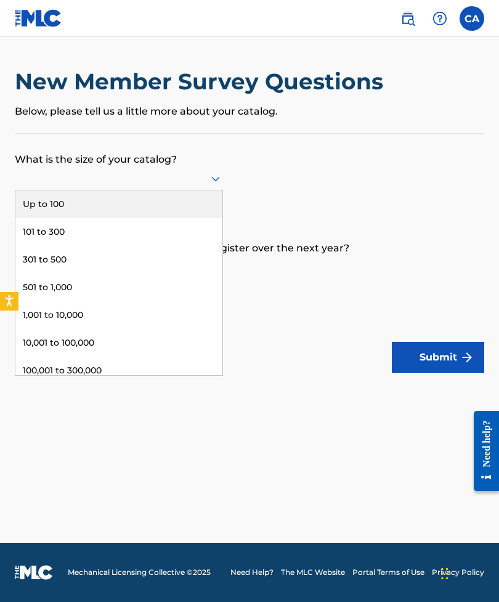
click at [152, 214] on div "Up to 100" at bounding box center [118, 204] width 207 height 28
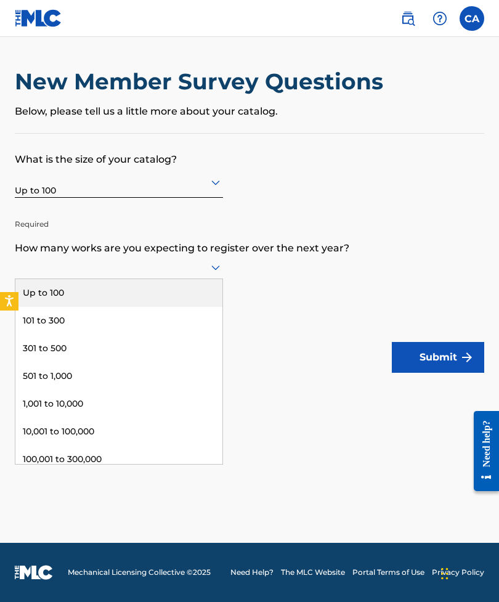
click at [118, 305] on div "Up to 100" at bounding box center [118, 293] width 207 height 28
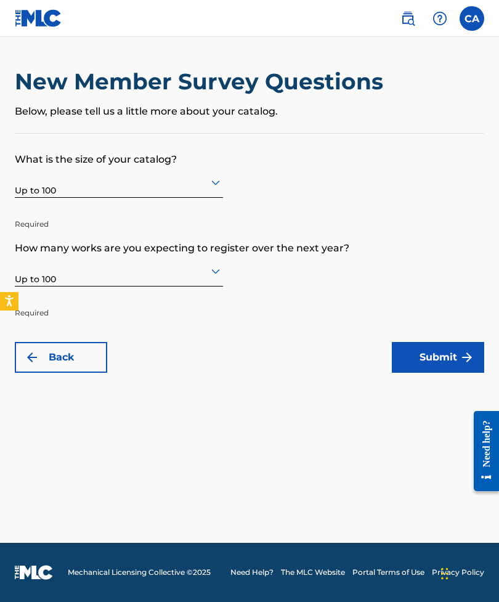
click at [440, 352] on button "Submit" at bounding box center [438, 357] width 92 height 31
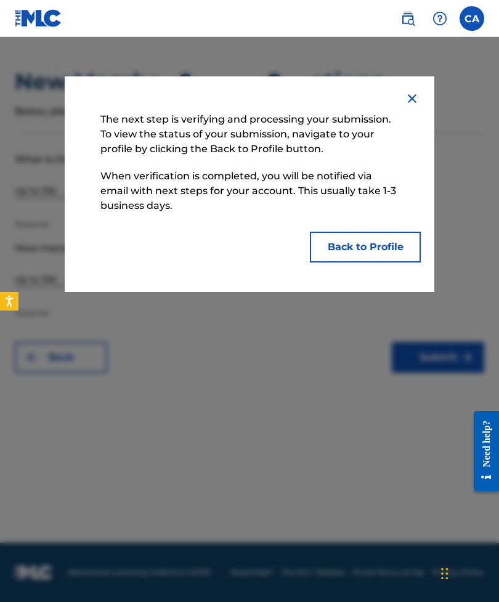
click at [401, 259] on button "Back to Profile" at bounding box center [365, 247] width 111 height 31
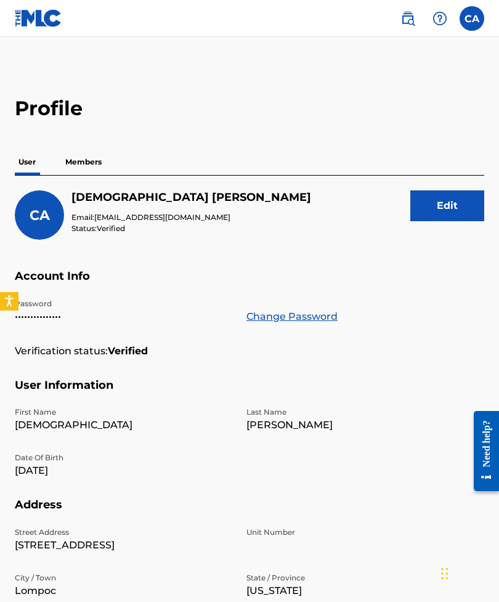
click at [78, 166] on p "Members" at bounding box center [84, 162] width 44 height 26
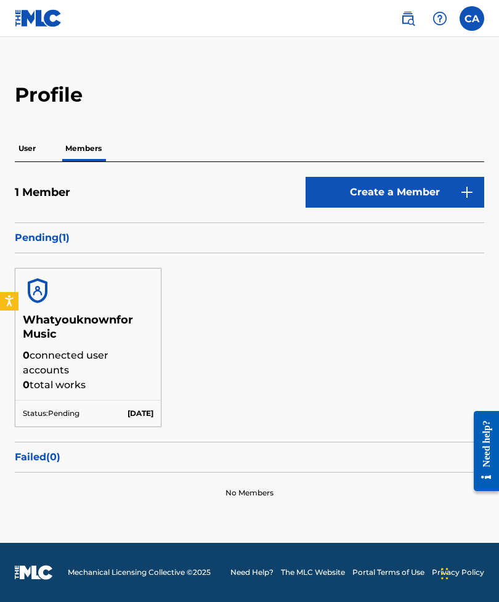
scroll to position [39, 0]
click at [73, 313] on h5 "Whatyouknownfor Music" at bounding box center [88, 330] width 131 height 35
click at [59, 313] on h5 "Whatyouknownfor Music" at bounding box center [88, 330] width 131 height 35
click at [28, 185] on h5 "1 Member" at bounding box center [42, 192] width 55 height 14
click at [23, 136] on p "User" at bounding box center [27, 149] width 25 height 26
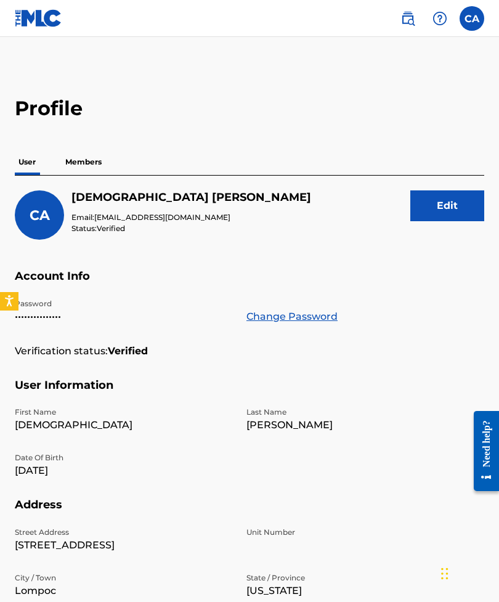
click at [82, 161] on p "Members" at bounding box center [84, 162] width 44 height 26
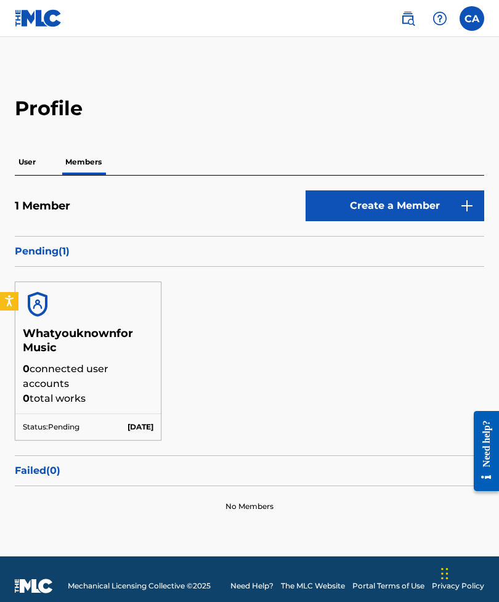
click at [26, 163] on p "User" at bounding box center [27, 162] width 25 height 26
